Goal: Task Accomplishment & Management: Manage account settings

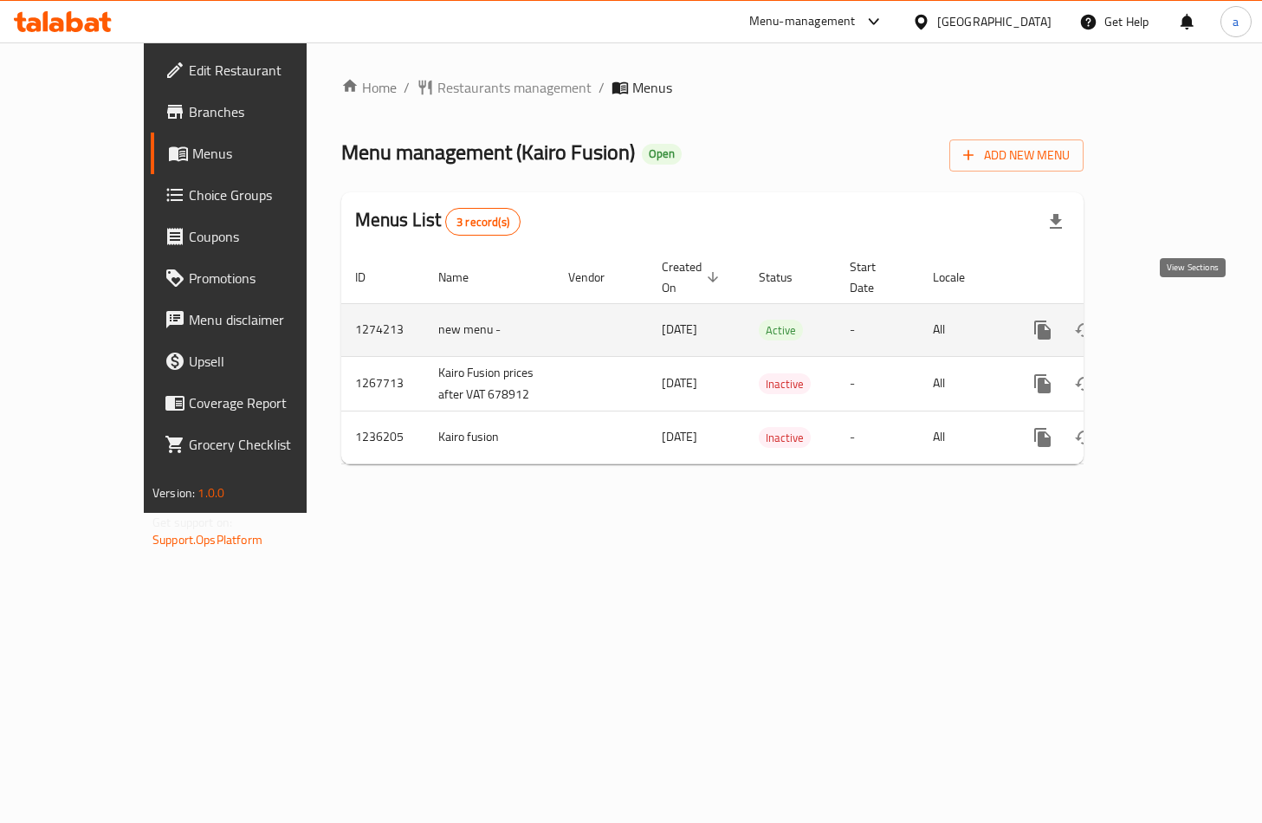
click at [1178, 320] on icon "enhanced table" at bounding box center [1167, 330] width 21 height 21
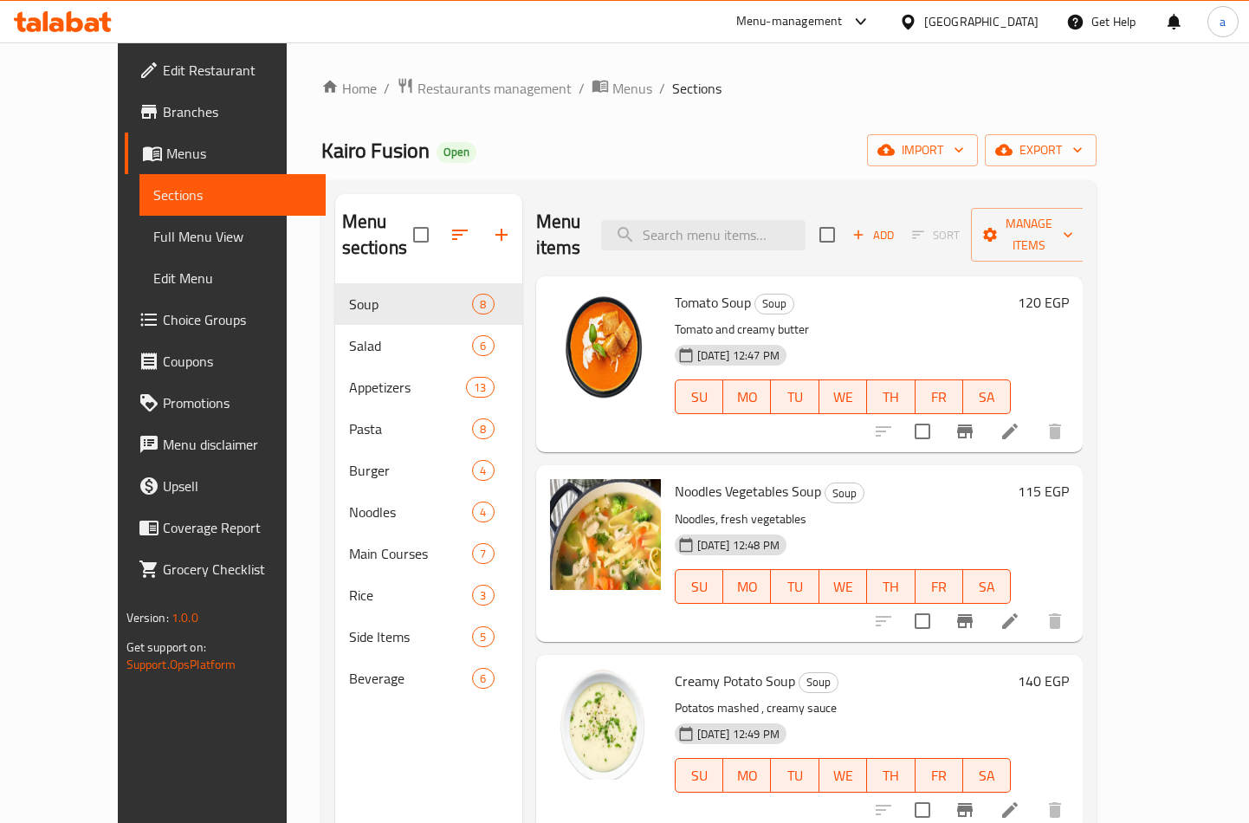
click at [163, 321] on span "Choice Groups" at bounding box center [238, 319] width 150 height 21
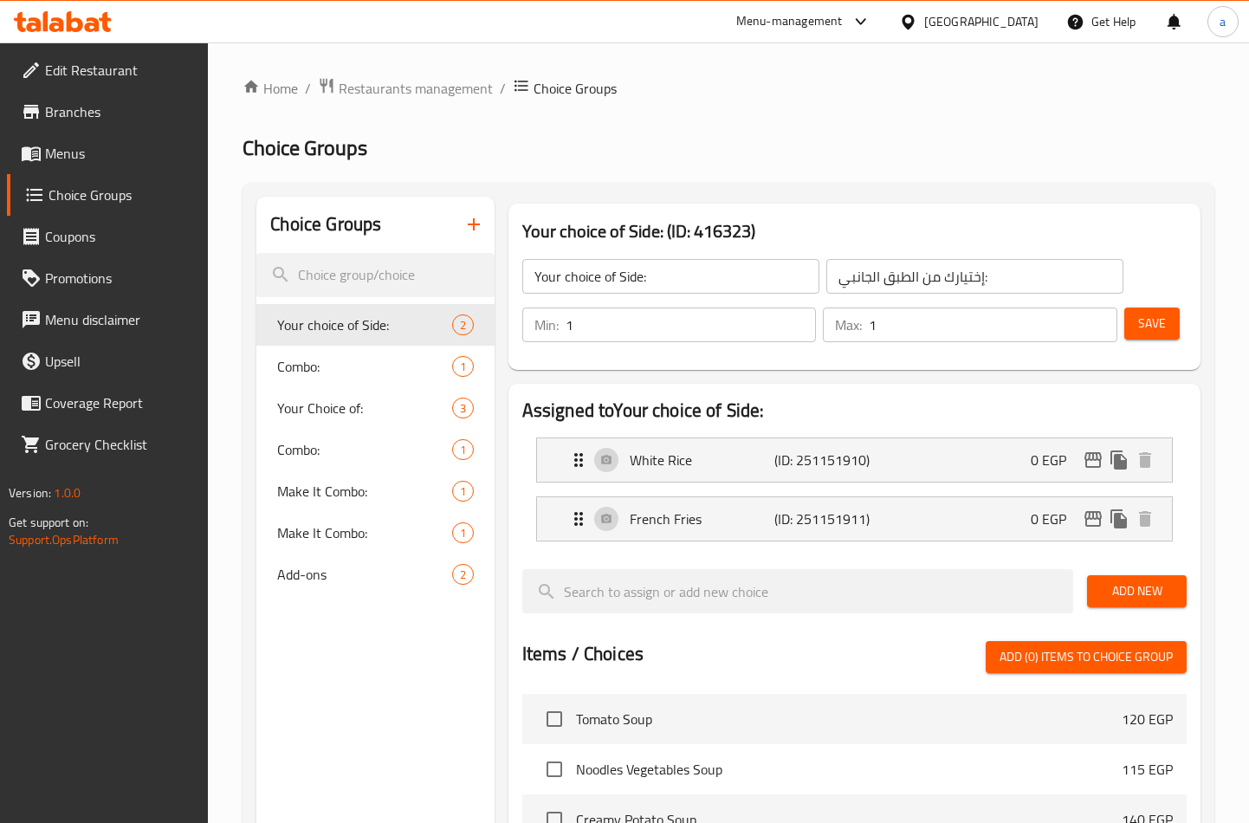
click at [800, 392] on div "Assigned to Your choice of Side: White Rice (ID: 251151910) 0 EGP Name (En) Whi…" at bounding box center [854, 789] width 692 height 811
click at [375, 67] on div "Home / Restaurants management / Choice Groups Choice Groups Choice Groups Your …" at bounding box center [728, 706] width 1041 height 1329
click at [374, 82] on span "Restaurants management" at bounding box center [416, 88] width 154 height 21
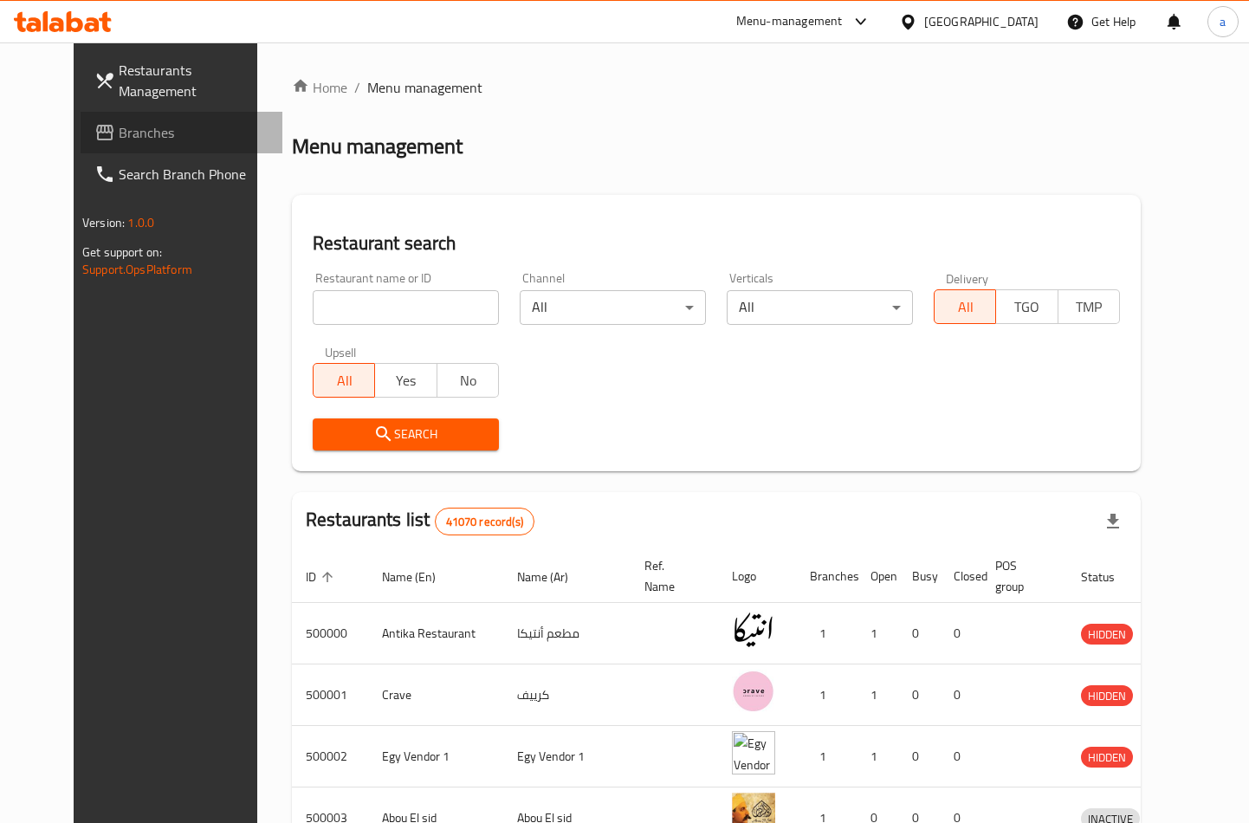
click at [119, 123] on span "Branches" at bounding box center [194, 132] width 150 height 21
